Goal: Find specific page/section: Find specific page/section

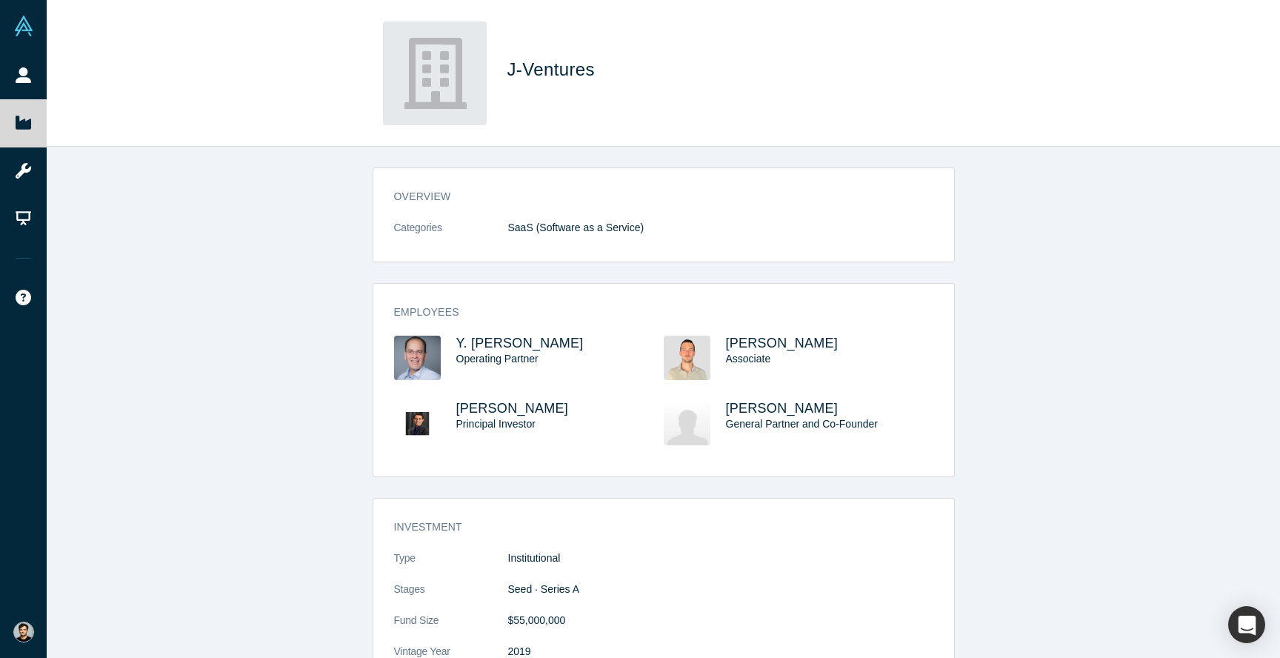
click at [579, 58] on h1 "J-Ventures" at bounding box center [714, 69] width 415 height 27
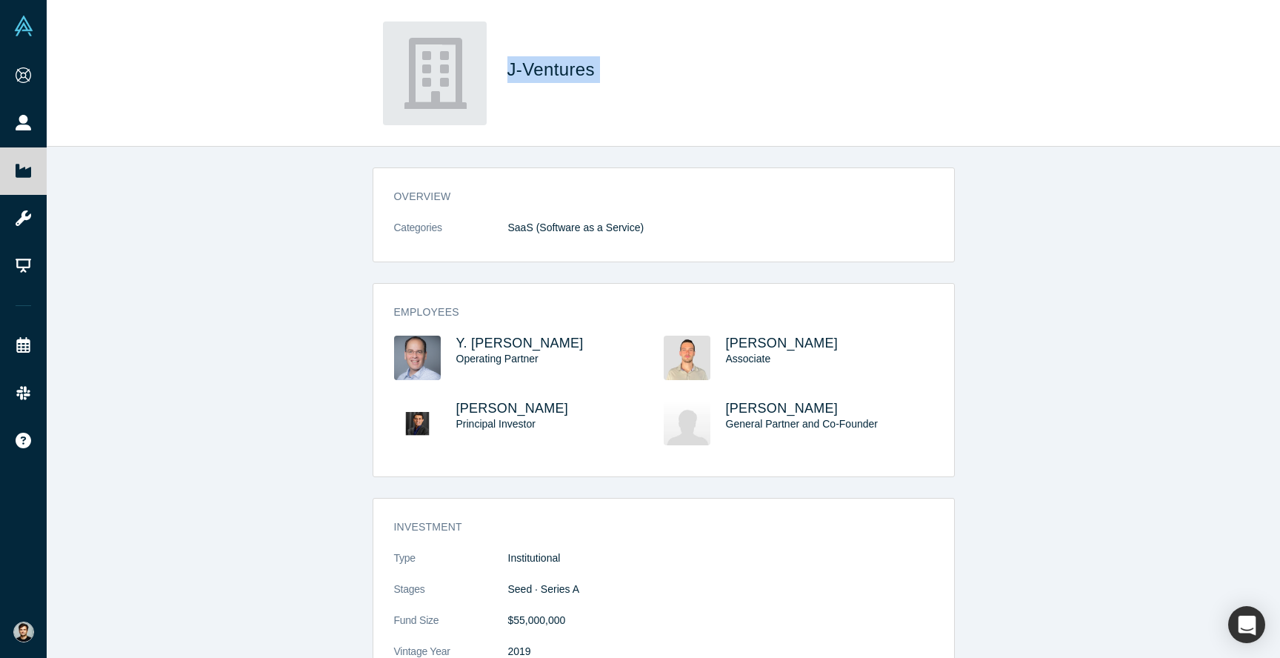
drag, startPoint x: 603, startPoint y: 79, endPoint x: 501, endPoint y: 71, distance: 101.8
click at [501, 71] on div "J-Ventures" at bounding box center [664, 73] width 582 height 104
copy span "J-Ventures"
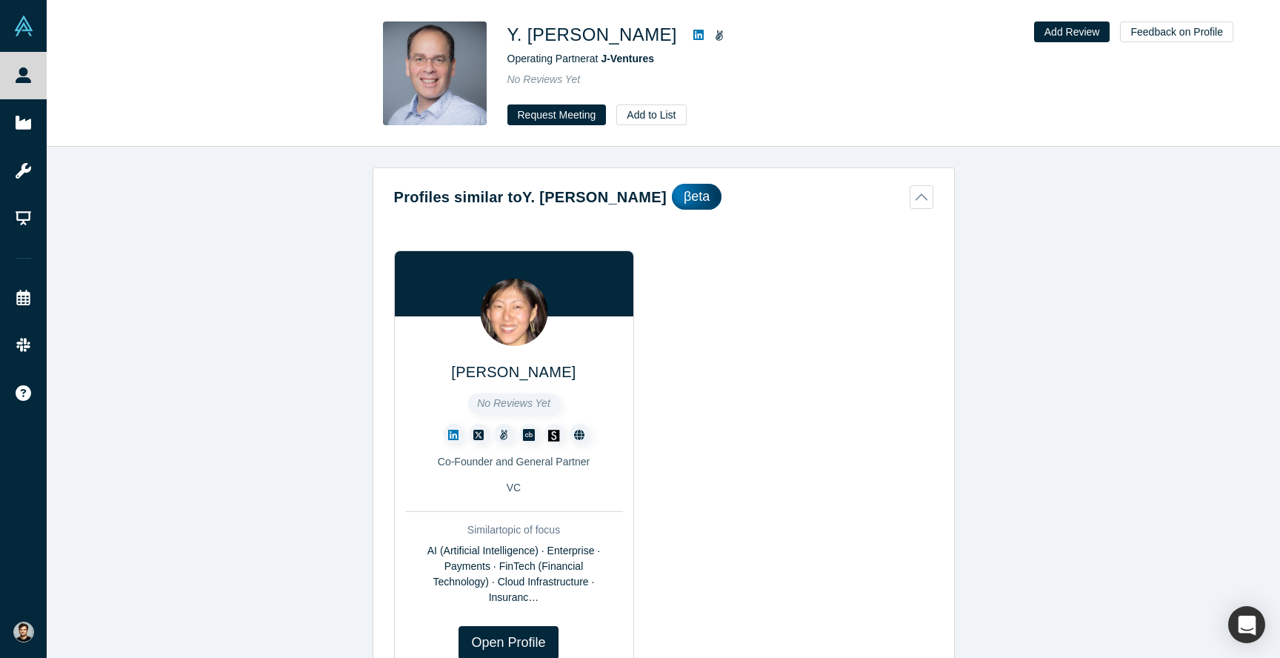
click at [693, 30] on icon at bounding box center [698, 35] width 10 height 10
